Goal: Transaction & Acquisition: Purchase product/service

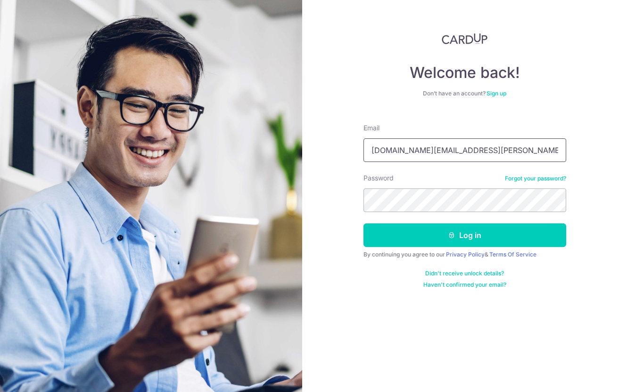
click at [452, 148] on input "mo.andrea.ly@gmail.com" at bounding box center [465, 150] width 203 height 24
type input "amlyljc@hotmail.com"
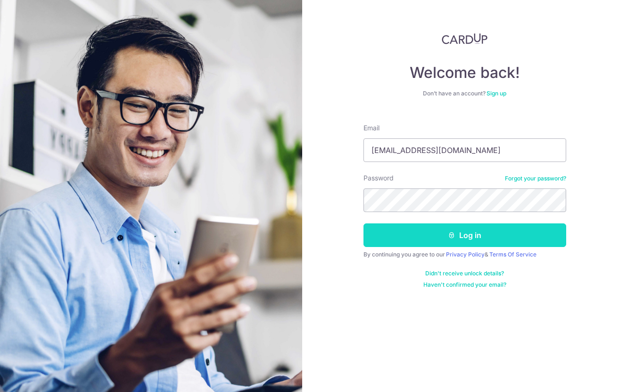
click at [452, 235] on icon "submit" at bounding box center [452, 235] width 8 height 8
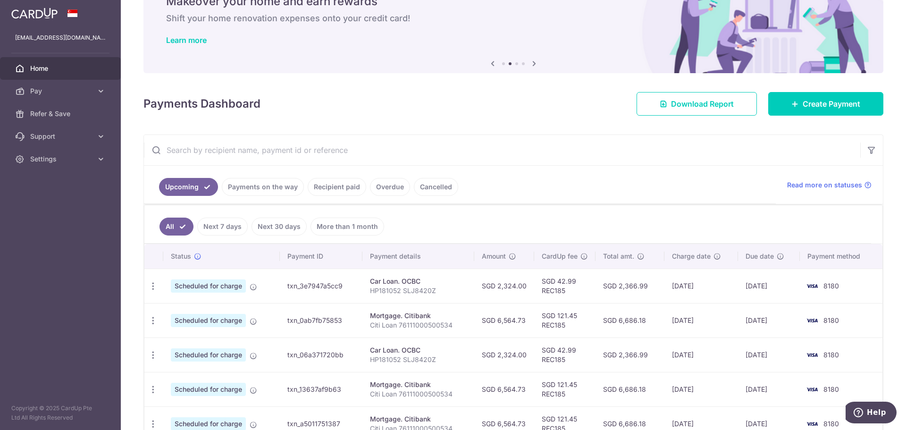
scroll to position [47, 0]
click at [627, 100] on span "Create Payment" at bounding box center [832, 104] width 58 height 11
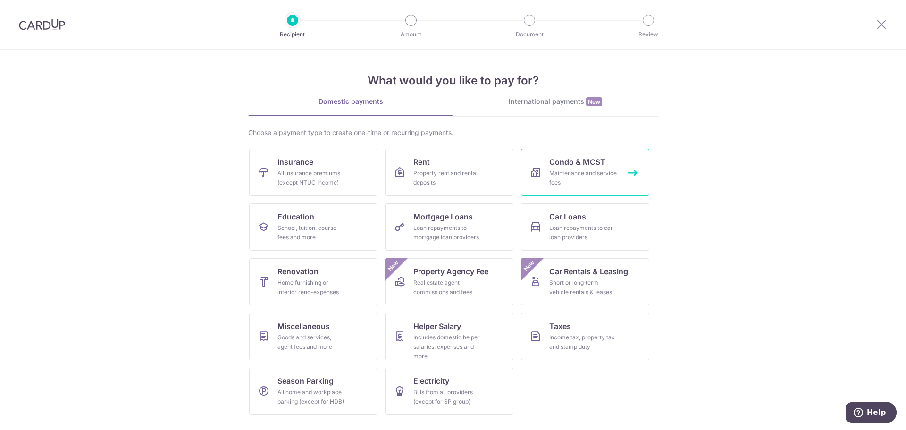
click at [624, 180] on link "Condo & MCST Maintenance and service fees" at bounding box center [585, 172] width 128 height 47
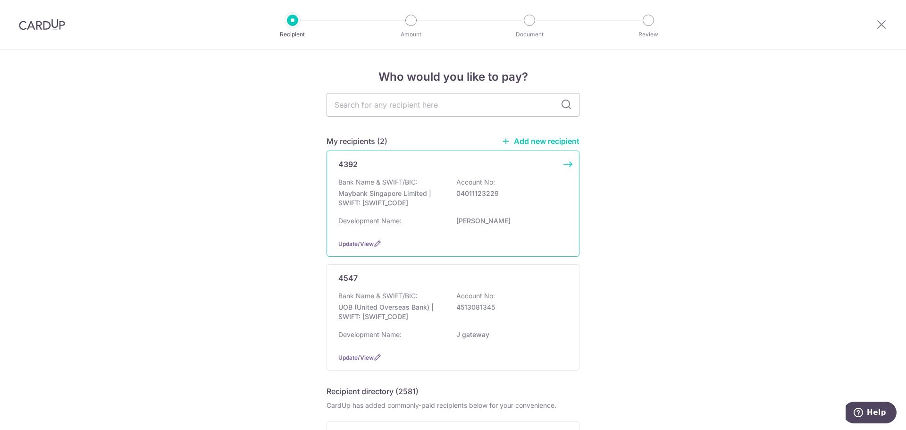
click at [568, 162] on div "4392 Bank Name & SWIFT/BIC: Maybank Singapore Limited | SWIFT: MBBESGS2XXX Acco…" at bounding box center [452, 204] width 253 height 106
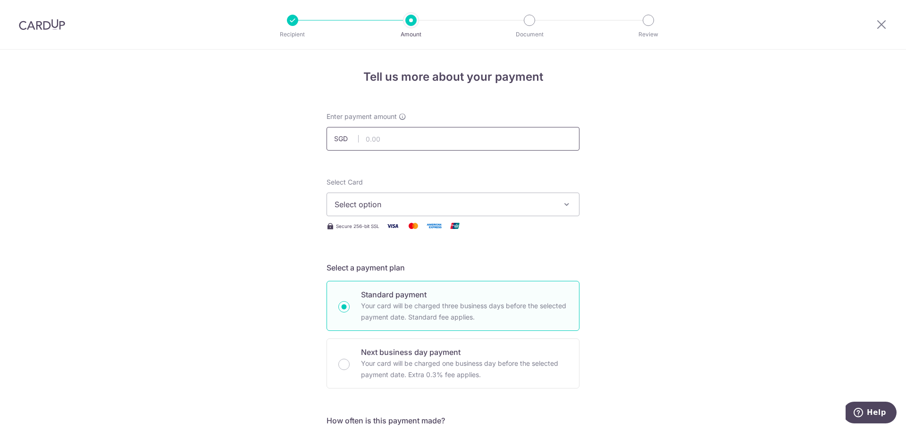
click at [377, 137] on input "text" at bounding box center [452, 139] width 253 height 24
type input "981.00"
click at [371, 203] on span "Select option" at bounding box center [445, 204] width 220 height 11
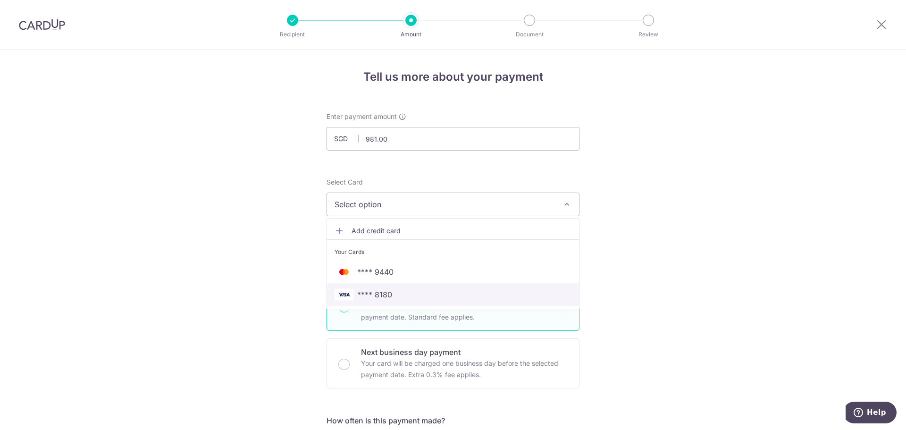
click at [398, 293] on span "**** 8180" at bounding box center [453, 294] width 237 height 11
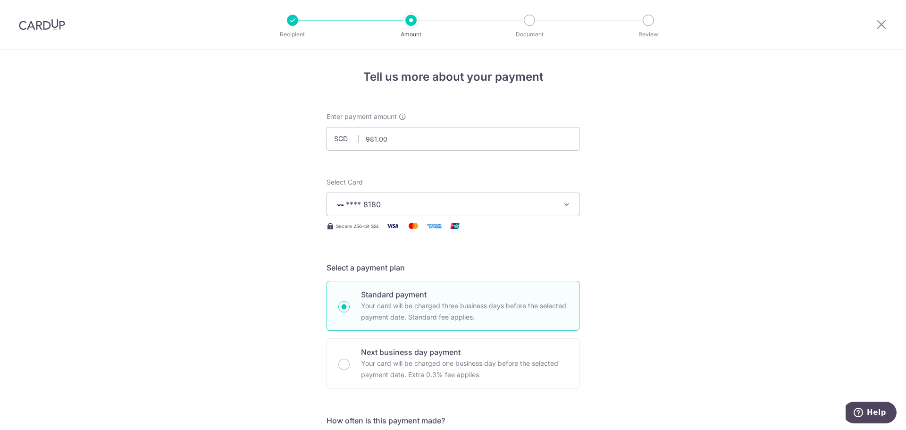
click at [385, 201] on span "**** 8180" at bounding box center [445, 204] width 220 height 11
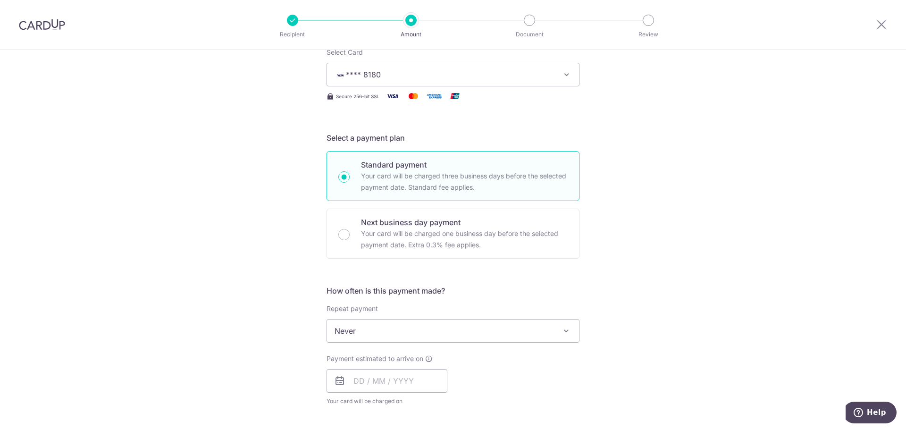
scroll to position [142, 0]
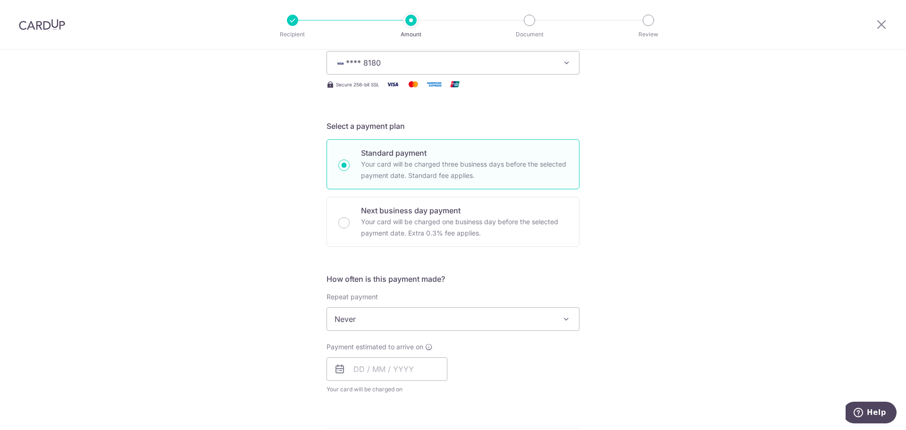
click at [334, 370] on icon at bounding box center [339, 368] width 11 height 11
click at [357, 368] on input "text" at bounding box center [386, 369] width 121 height 24
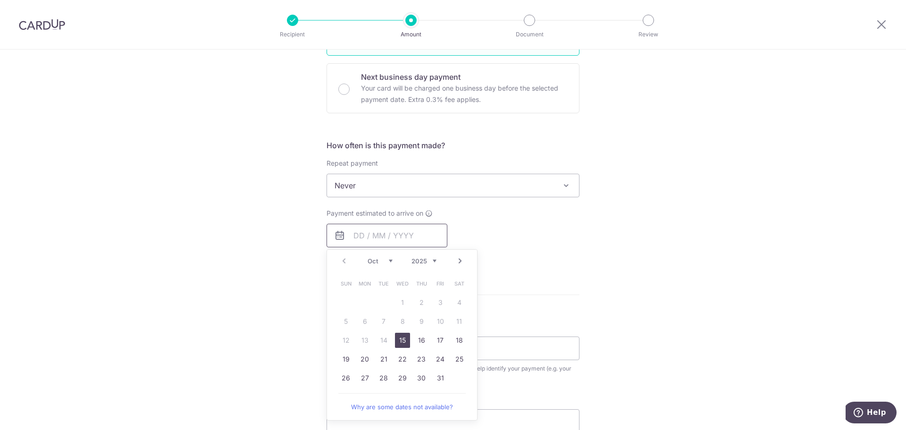
scroll to position [283, 0]
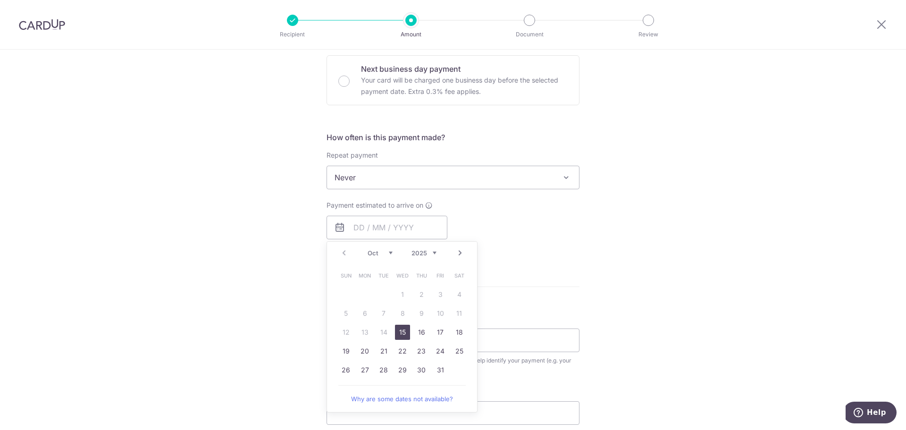
click at [401, 333] on link "15" at bounding box center [402, 332] width 15 height 15
type input "[DATE]"
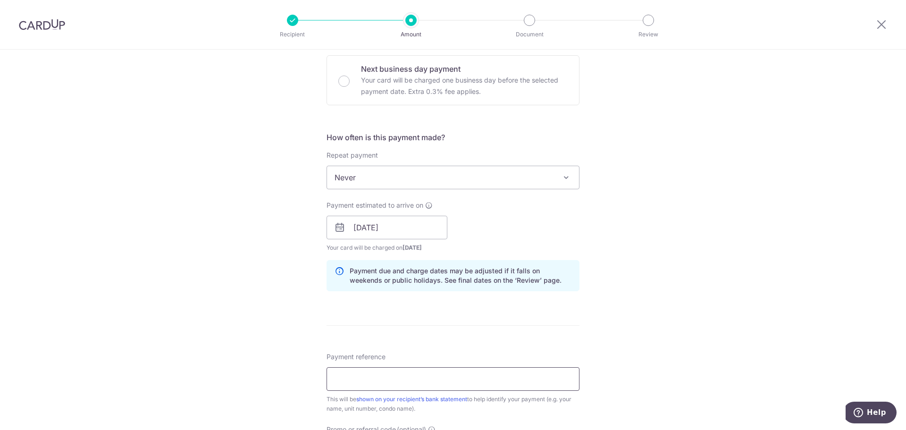
click at [359, 379] on input "Payment reference" at bounding box center [452, 379] width 253 height 24
click at [372, 376] on input "Blk 40 Unit09-29" at bounding box center [452, 379] width 253 height 24
type input "Blk 40 Unit 09-29"
click at [465, 336] on form "Enter payment amount SGD 981.00 981.00 Select Card **** 8180 Add credit card Yo…" at bounding box center [452, 222] width 253 height 786
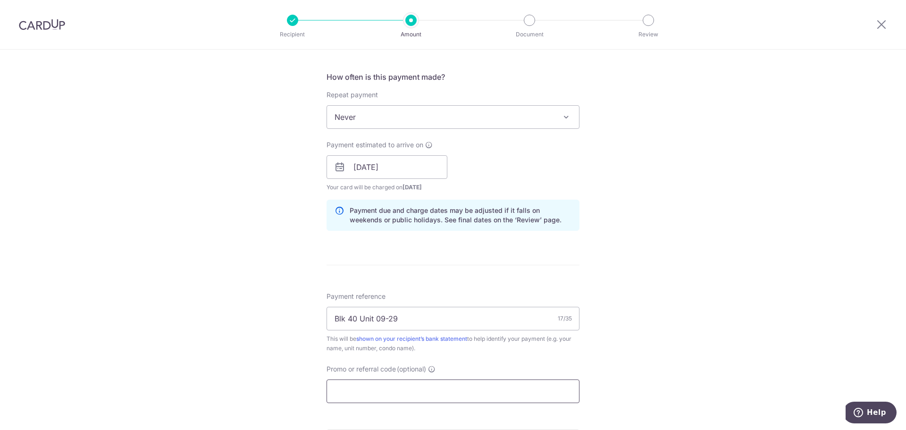
scroll to position [425, 0]
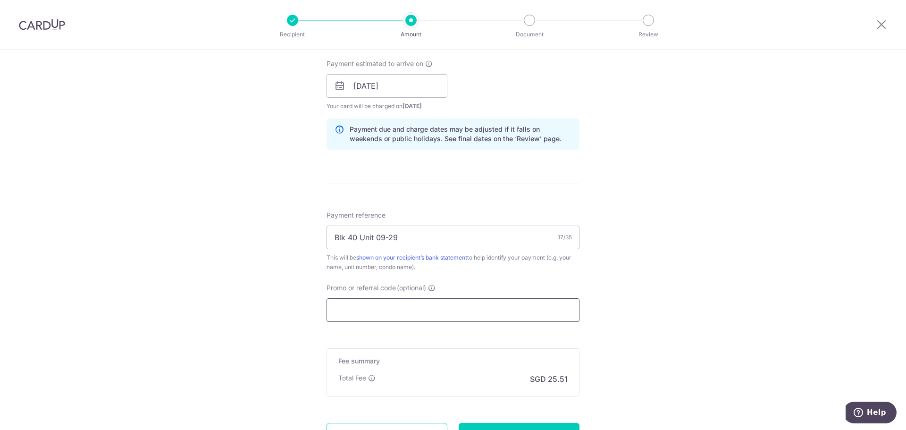
click at [362, 312] on input "Promo or referral code (optional)" at bounding box center [452, 310] width 253 height 24
click at [336, 310] on input "Promo or referral code (optional)" at bounding box center [452, 310] width 253 height 24
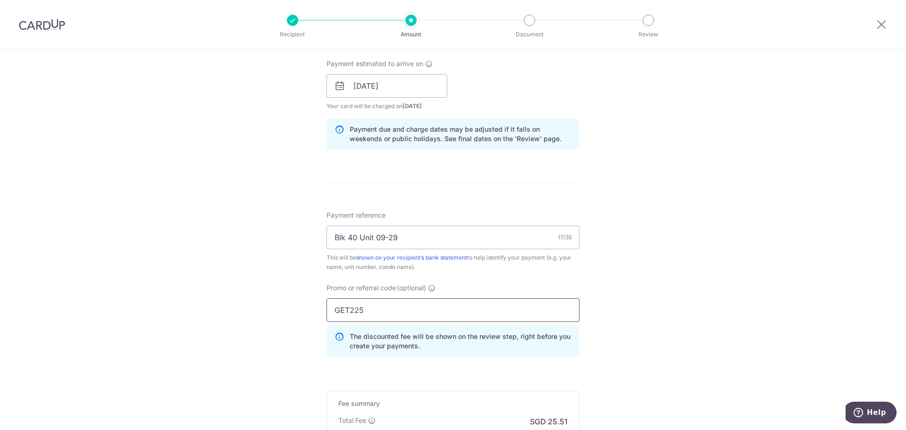
type input "GET225"
click at [304, 324] on div "Tell us more about your payment Enter payment amount SGD 981.00 981.00 Select C…" at bounding box center [453, 92] width 906 height 935
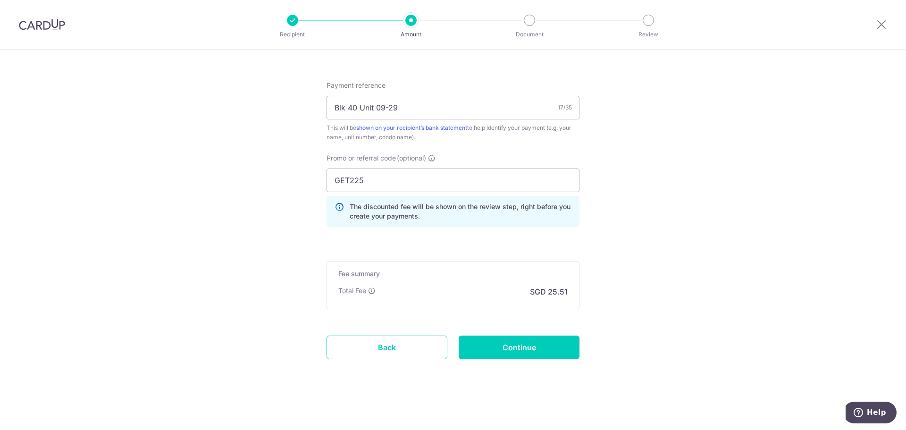
click at [510, 349] on input "Continue" at bounding box center [519, 347] width 121 height 24
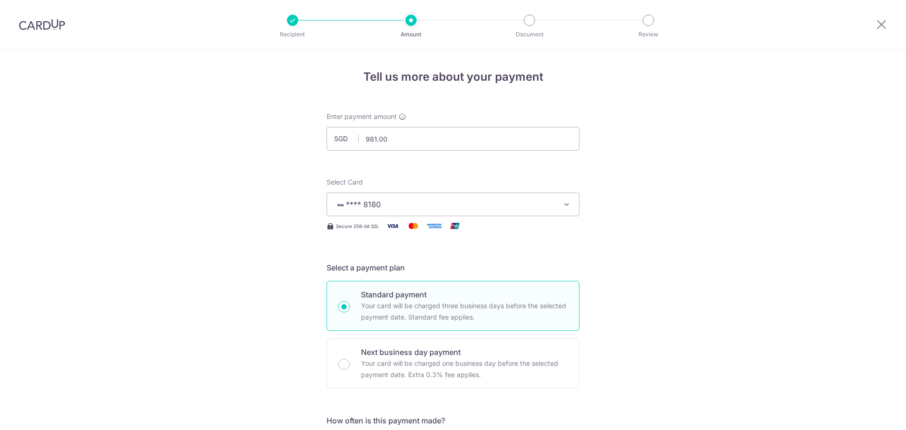
scroll to position [568, 0]
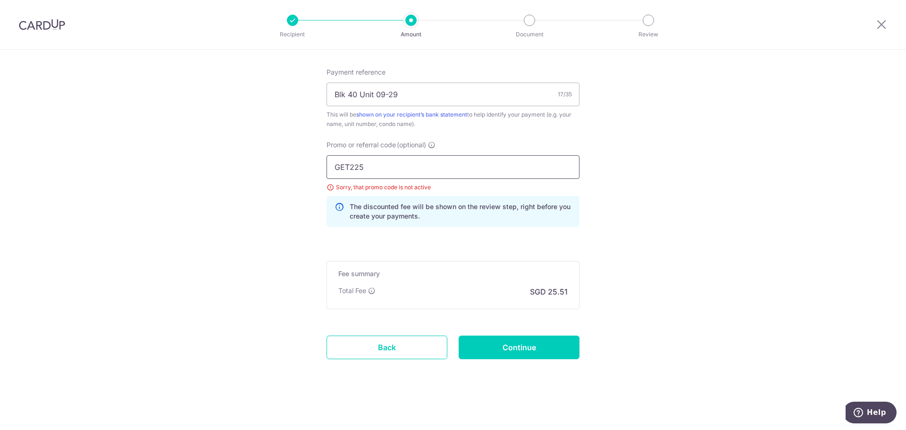
click at [377, 167] on input "GET225" at bounding box center [452, 167] width 253 height 24
drag, startPoint x: 347, startPoint y: 166, endPoint x: 250, endPoint y: 161, distance: 96.8
type input "OFF225"
click at [511, 342] on input "Continue" at bounding box center [519, 347] width 121 height 24
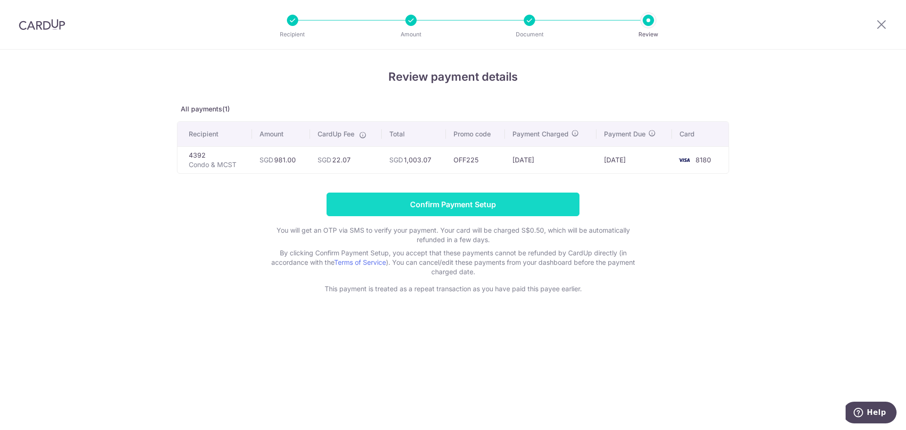
click at [491, 207] on input "Confirm Payment Setup" at bounding box center [452, 204] width 253 height 24
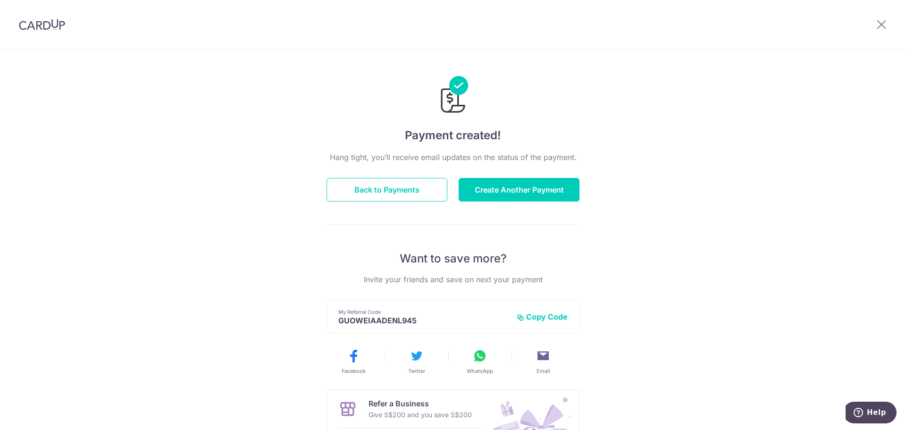
click at [46, 26] on img at bounding box center [42, 24] width 46 height 11
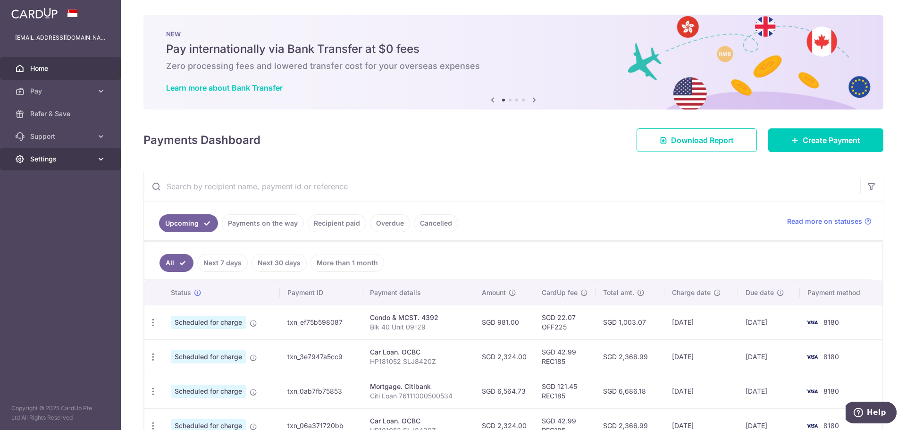
click at [100, 160] on icon at bounding box center [100, 158] width 9 height 9
click at [49, 207] on span "Logout" at bounding box center [61, 204] width 62 height 9
